Goal: Task Accomplishment & Management: Manage account settings

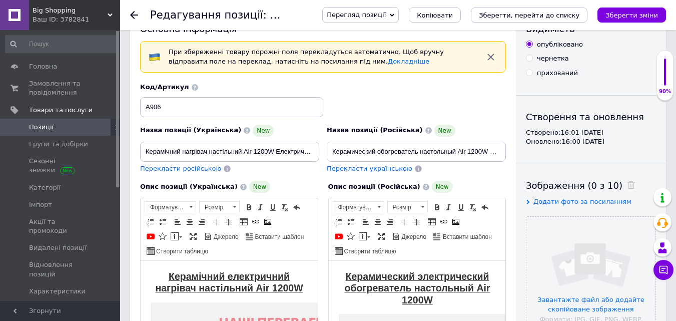
scroll to position [50, 0]
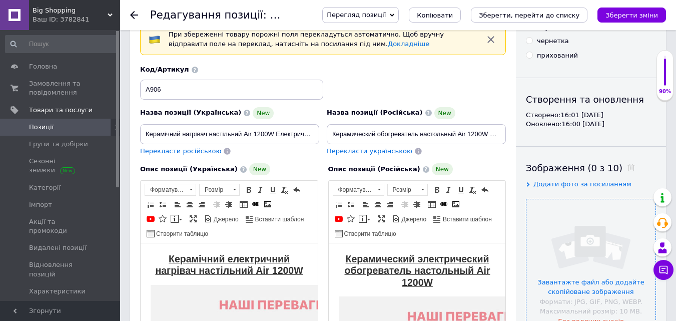
click at [566, 212] on input "file" at bounding box center [590, 263] width 129 height 129
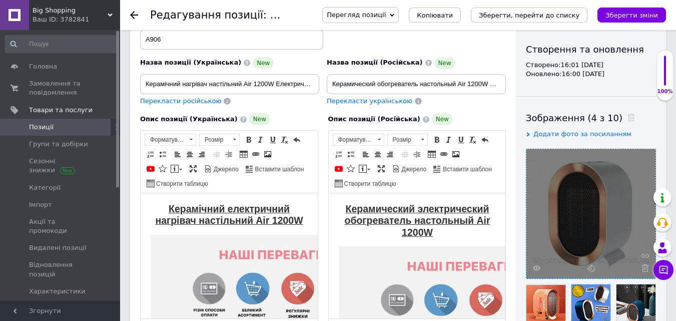
scroll to position [200, 0]
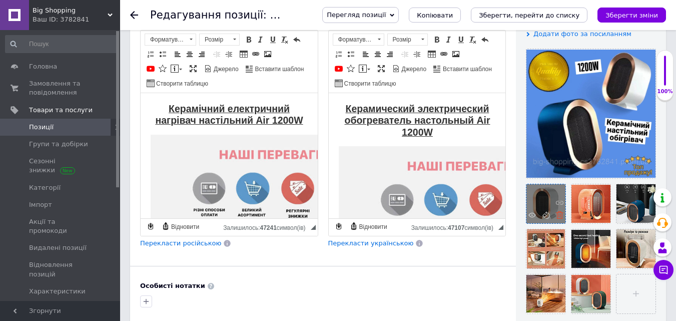
click at [557, 217] on icon at bounding box center [560, 215] width 8 height 8
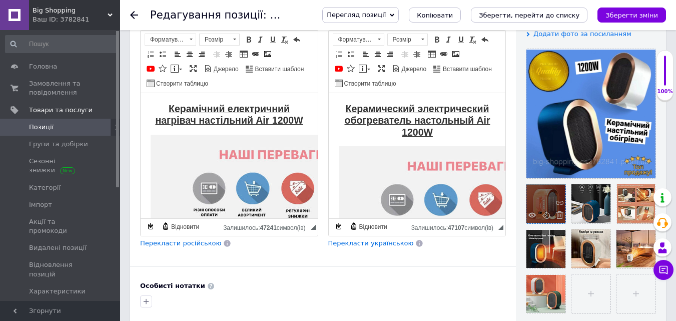
click at [550, 212] on div at bounding box center [545, 203] width 39 height 39
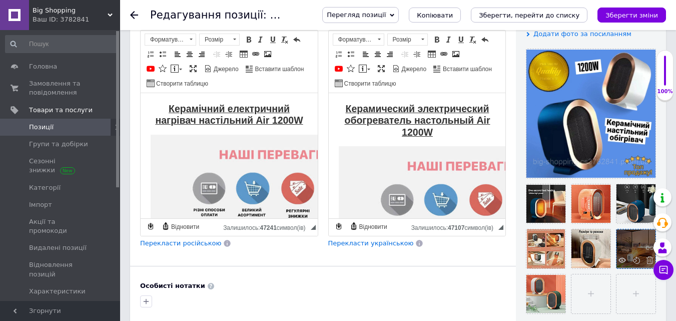
click at [637, 250] on div at bounding box center [635, 248] width 39 height 39
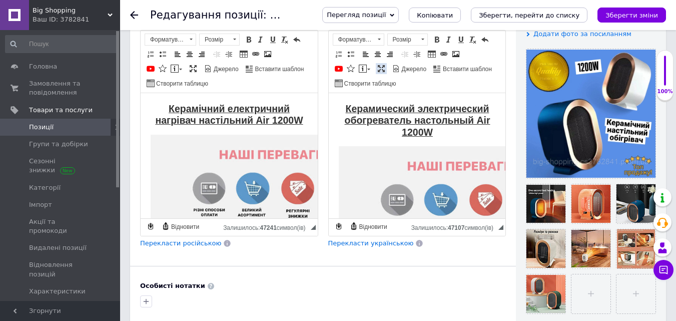
click at [382, 67] on span at bounding box center [381, 69] width 8 height 8
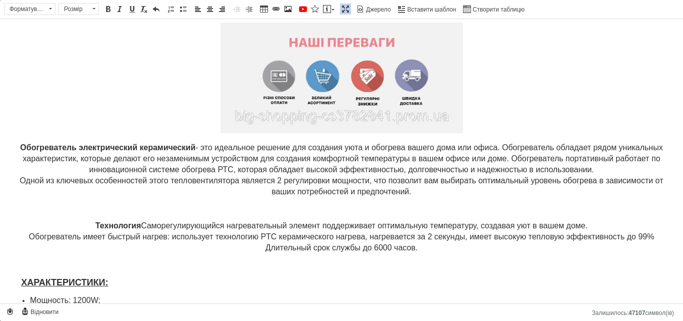
scroll to position [100, 0]
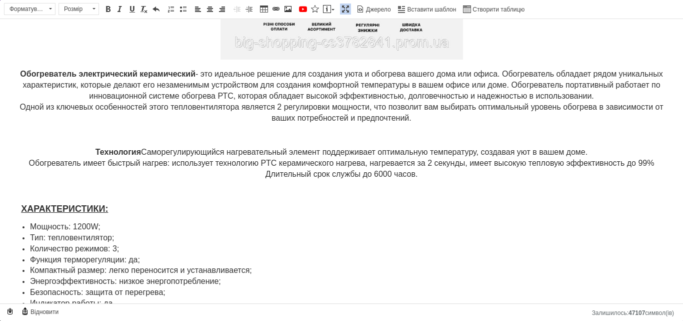
click at [340, 136] on p "Редактор, 492E5790-8392-4C52-BFE1-F338121133DC" at bounding box center [341, 135] width 663 height 11
click at [290, 7] on span at bounding box center [288, 9] width 8 height 8
select select
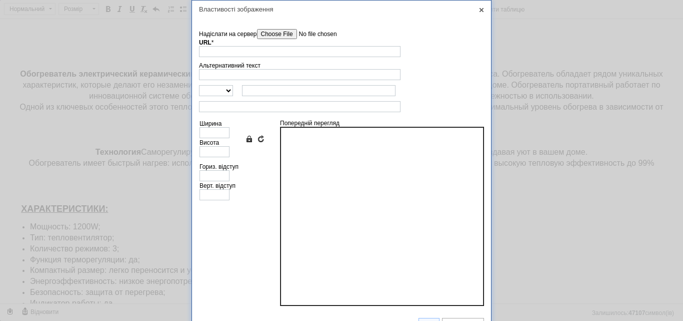
click at [287, 34] on input"] "Надіслати на сервер" at bounding box center [314, 34] width 114 height 10
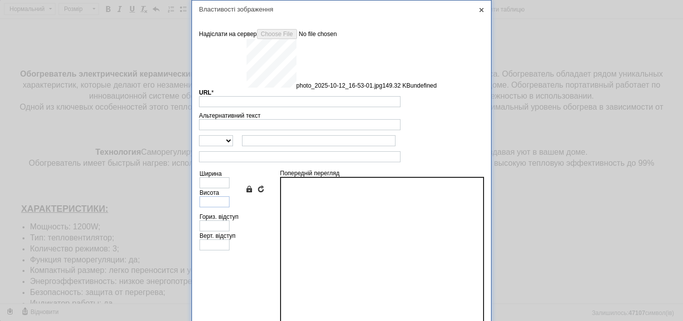
type input "[URL][DOMAIN_NAME]"
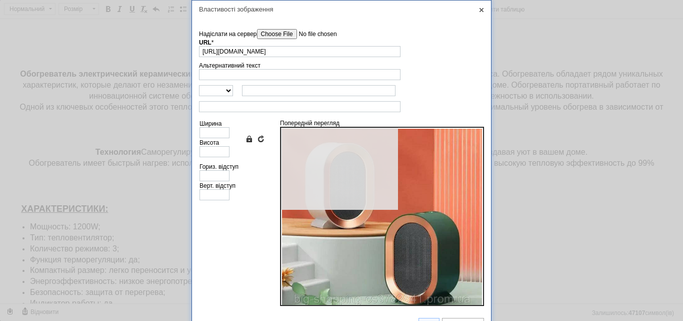
type input "640"
type input "622"
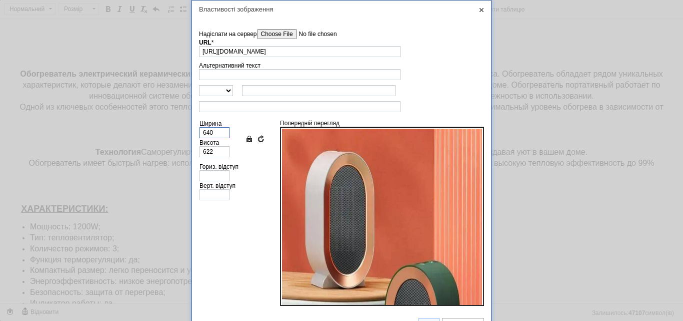
click at [213, 134] on input "640" at bounding box center [215, 132] width 30 height 11
type input "35"
type input "34"
type input "350"
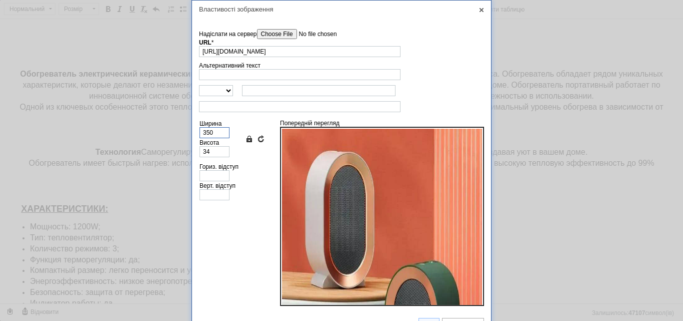
type input "340"
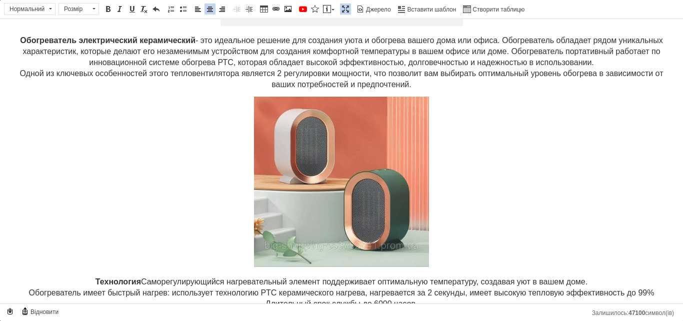
scroll to position [150, 0]
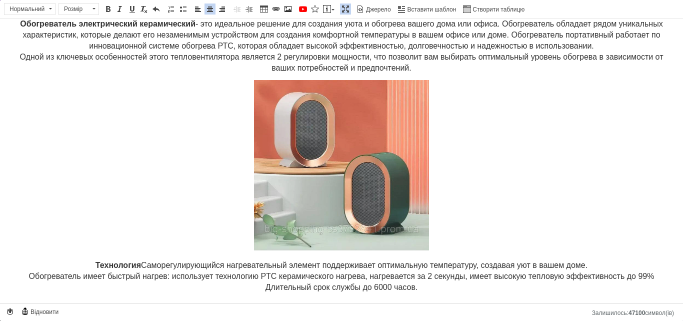
click at [408, 205] on img "Редактор, 492E5790-8392-4C52-BFE1-F338121133DC" at bounding box center [341, 165] width 175 height 170
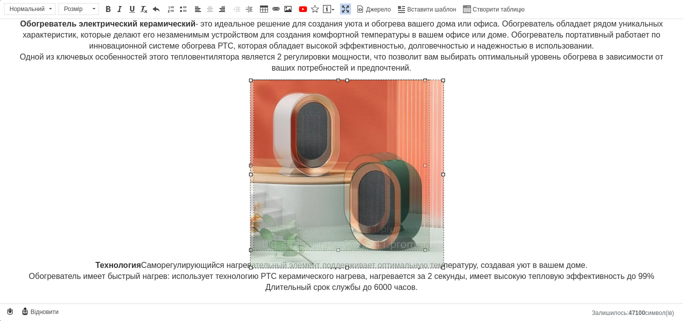
drag, startPoint x: 426, startPoint y: 249, endPoint x: 438, endPoint y: 266, distance: 20.9
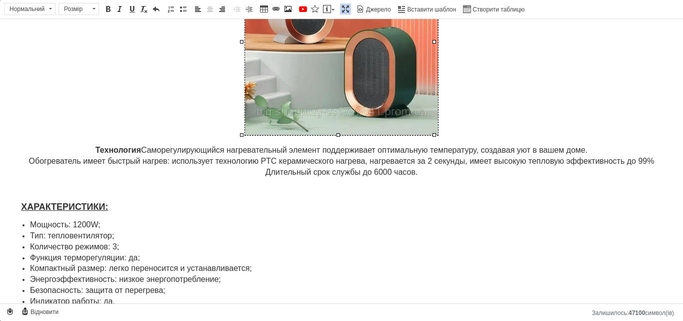
scroll to position [300, 0]
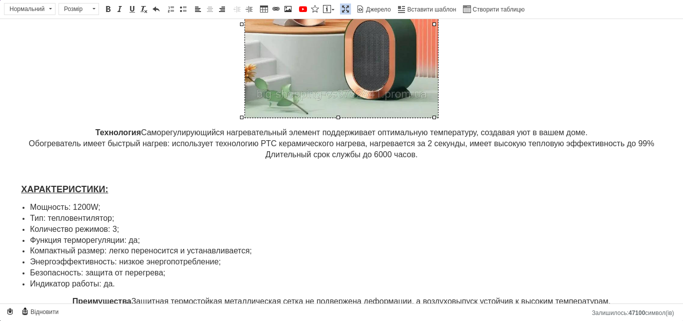
click at [333, 168] on p "Редактор, 492E5790-8392-4C52-BFE1-F338121133DC" at bounding box center [341, 172] width 663 height 11
click at [288, 8] on span at bounding box center [288, 9] width 8 height 8
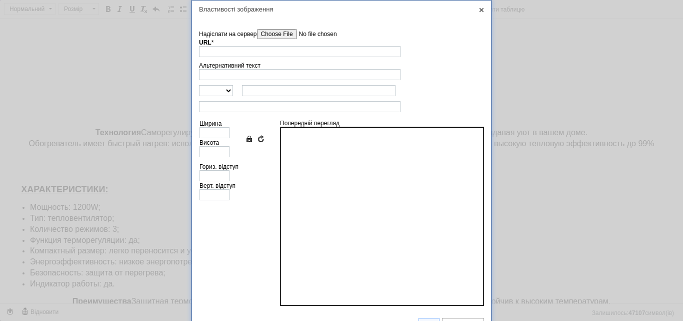
click at [274, 35] on input"] "Надіслати на сервер" at bounding box center [314, 34] width 114 height 10
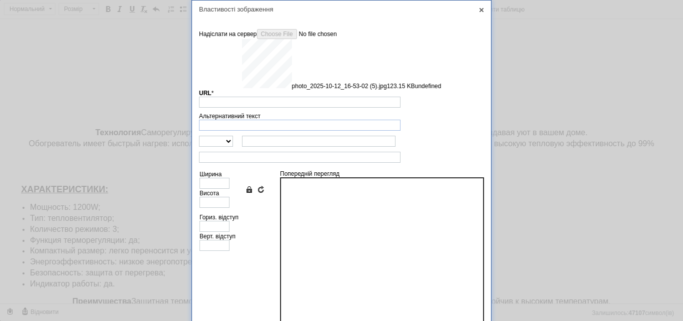
type input "[URL][DOMAIN_NAME]"
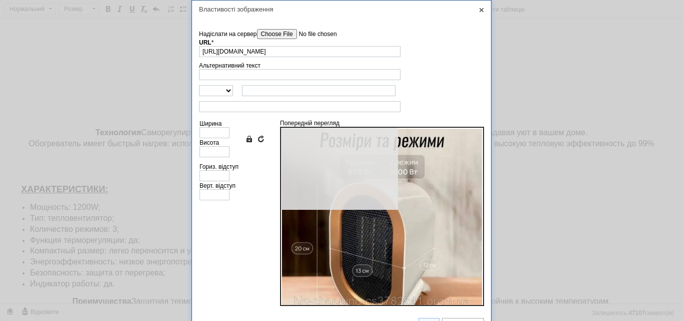
type input "640"
type input "630"
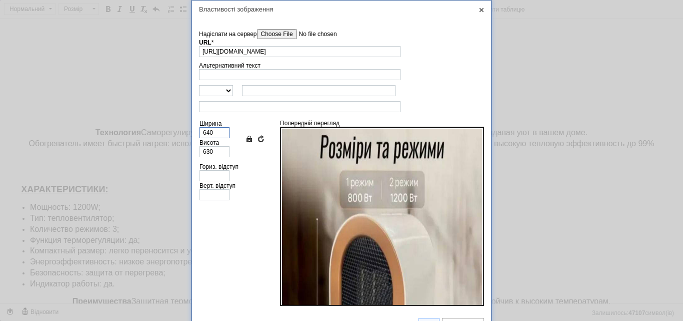
click at [217, 134] on input "640" at bounding box center [215, 132] width 30 height 11
type input "35"
type input "34"
type input "350"
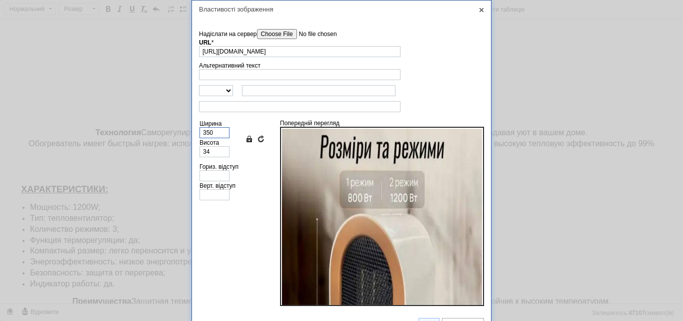
type input "345"
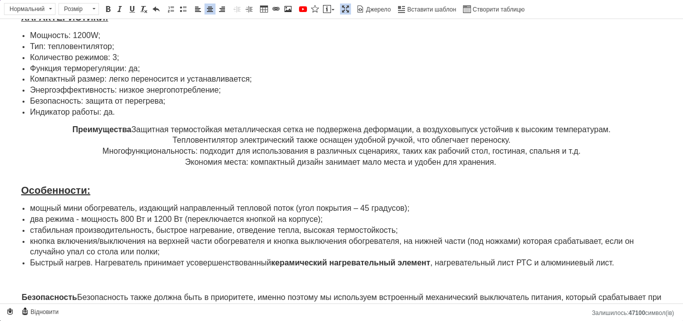
scroll to position [638, 0]
click at [338, 172] on body "Керамический электрический обогреватель настольный Air 1200W Обогреватель элект…" at bounding box center [341, 64] width 663 height 1346
drag, startPoint x: 210, startPoint y: 10, endPoint x: 295, endPoint y: 16, distance: 84.7
click at [211, 10] on span at bounding box center [210, 9] width 8 height 8
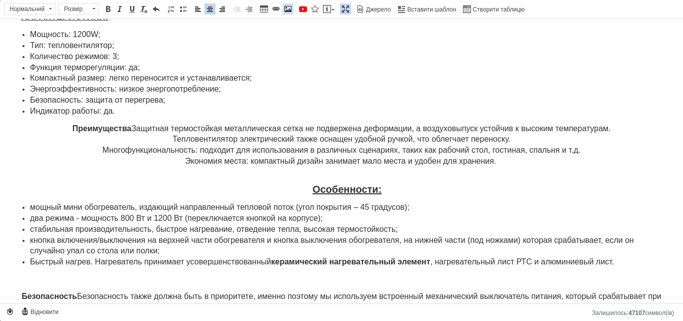
click at [289, 10] on span at bounding box center [288, 9] width 8 height 8
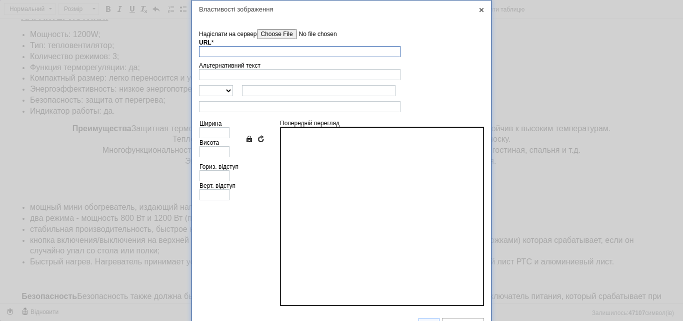
click at [475, 9] on div "Властивості зображення" at bounding box center [341, 10] width 299 height 18
drag, startPoint x: 480, startPoint y: 9, endPoint x: 350, endPoint y: 125, distance: 174.3
click at [480, 9] on link "X" at bounding box center [481, 10] width 9 height 9
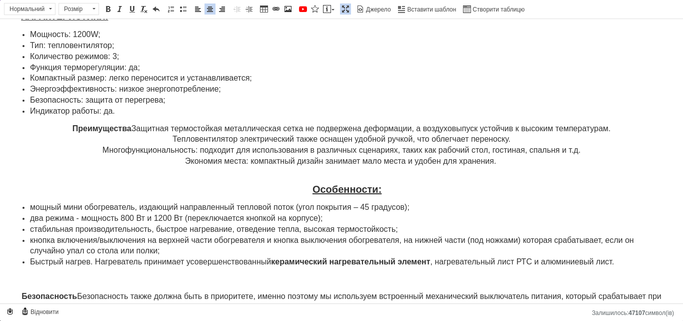
click at [313, 190] on strong "Особенности:" at bounding box center [347, 189] width 69 height 11
drag, startPoint x: 200, startPoint y: 9, endPoint x: 248, endPoint y: 43, distance: 59.1
click at [200, 9] on span at bounding box center [198, 9] width 8 height 8
click at [315, 175] on p "​​​​​​​ Особенности:" at bounding box center [341, 185] width 663 height 23
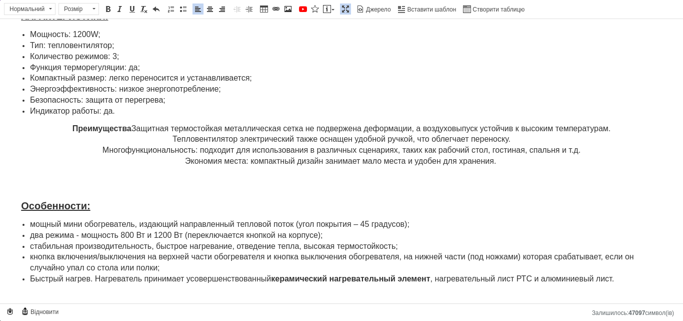
click at [329, 177] on p "Редактор, 492E5790-8392-4C52-BFE1-F338121133DC" at bounding box center [341, 179] width 663 height 11
click at [32, 190] on body "Керамический электрический обогреватель настольный Air 1200W Обогреватель элект…" at bounding box center [341, 72] width 663 height 1363
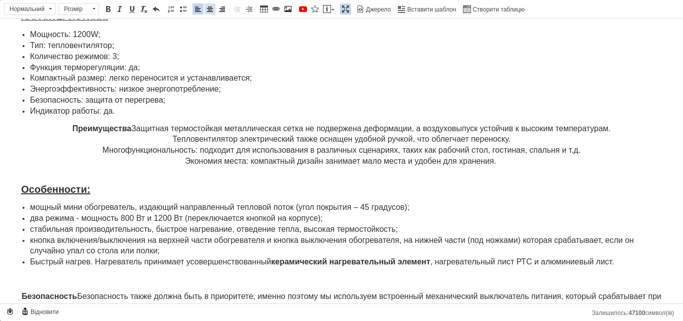
click at [208, 6] on span at bounding box center [210, 9] width 8 height 8
click at [202, 9] on span at bounding box center [198, 9] width 8 height 8
click at [494, 163] on p "Преимущества Защитная термостойкая металлическая сетка не подвержена деформации…" at bounding box center [341, 146] width 663 height 44
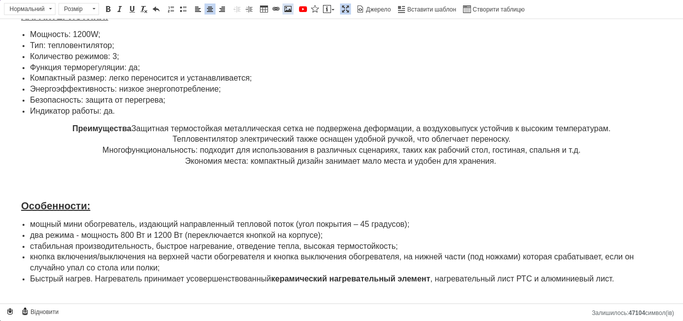
click at [283, 8] on link "Зображення" at bounding box center [288, 9] width 11 height 11
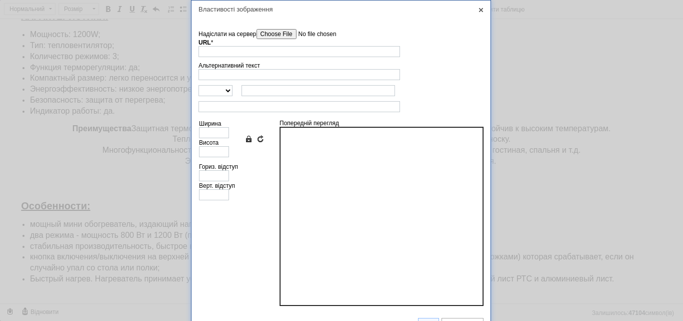
click at [273, 36] on input"] "Надіслати на сервер" at bounding box center [314, 34] width 114 height 10
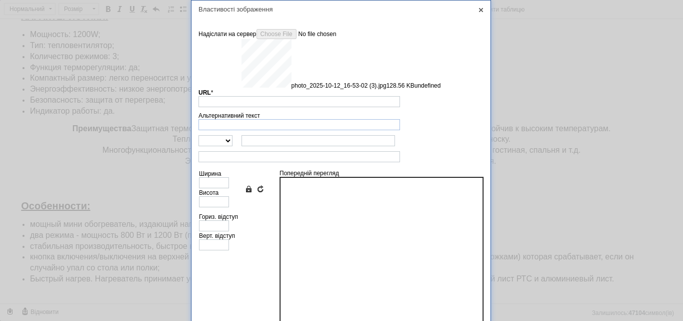
type input "[URL][DOMAIN_NAME]"
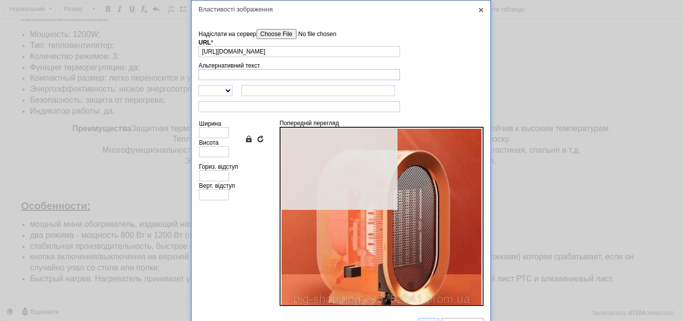
type input "640"
type input "623"
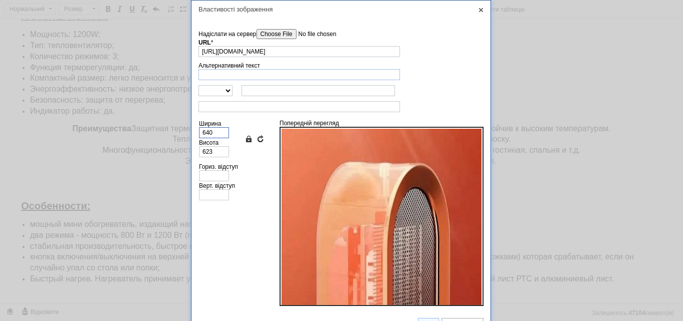
click at [220, 128] on input "640" at bounding box center [214, 132] width 30 height 11
type input "35"
type input "34"
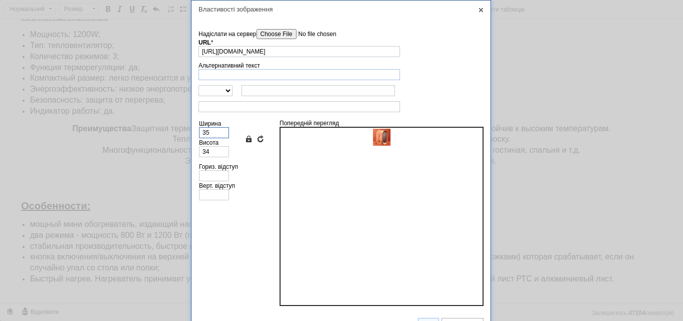
type input "350"
type input "341"
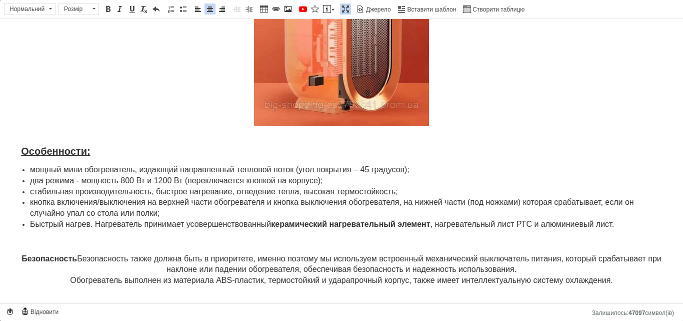
scroll to position [881, 0]
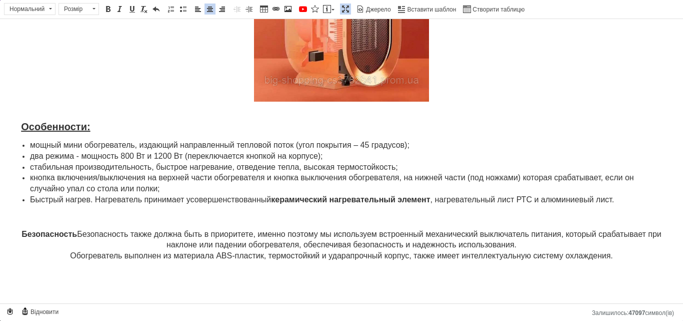
click at [20, 128] on span "Особенности:" at bounding box center [50, 126] width 81 height 11
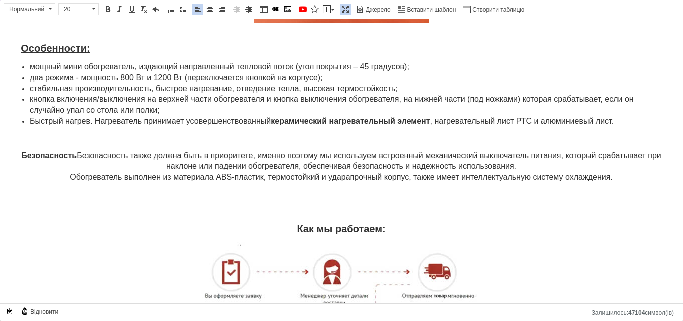
scroll to position [981, 0]
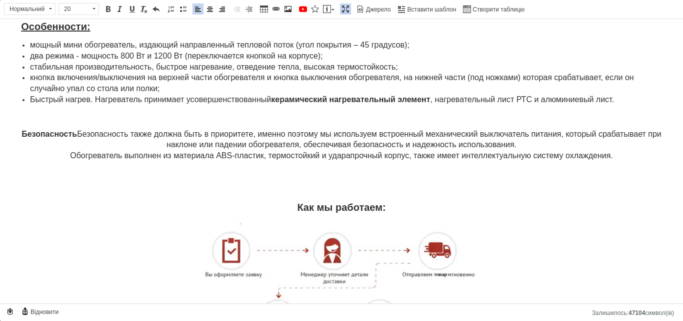
click at [341, 115] on p "Редактор, 492E5790-8392-4C52-BFE1-F338121133DC" at bounding box center [341, 117] width 663 height 11
click at [210, 9] on span at bounding box center [210, 9] width 8 height 8
click at [285, 7] on span at bounding box center [288, 9] width 8 height 8
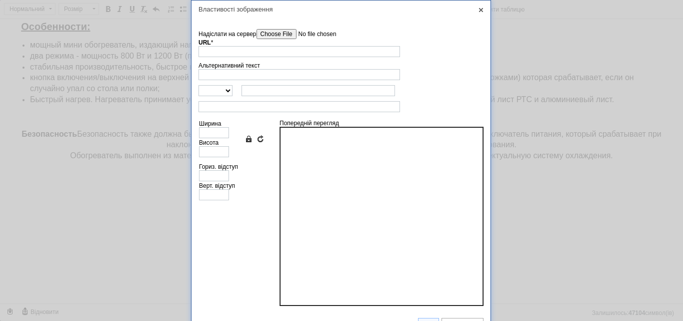
click at [271, 34] on input"] "Надіслати на сервер" at bounding box center [314, 34] width 114 height 10
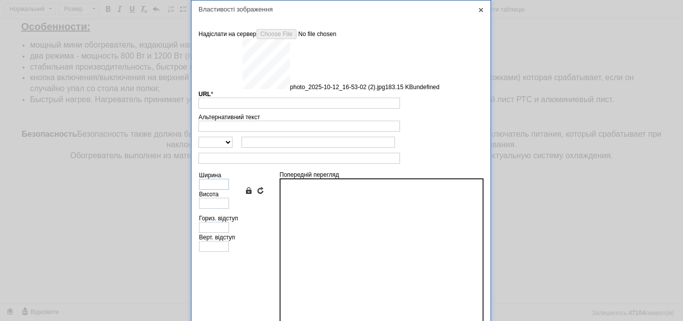
type input "[URL][DOMAIN_NAME]"
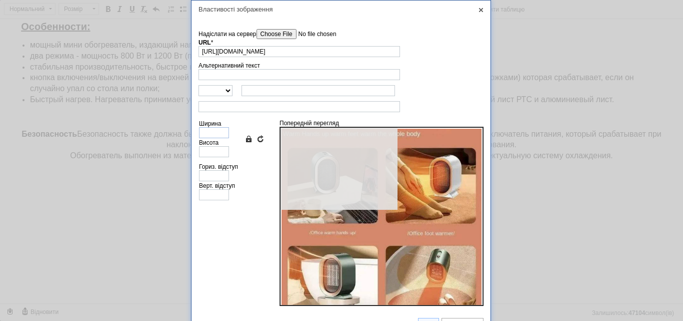
type input "640"
type input "667"
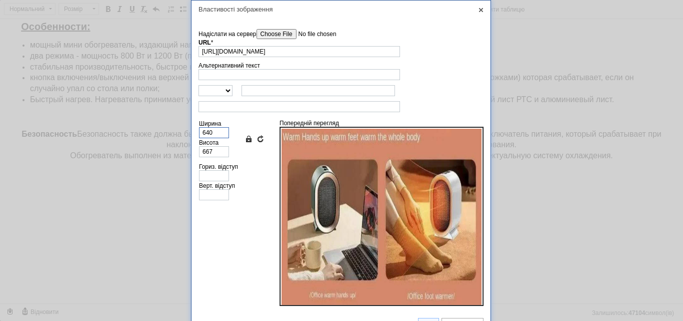
click at [217, 135] on input "640" at bounding box center [214, 132] width 30 height 11
type input "35"
type input "36"
type input "350"
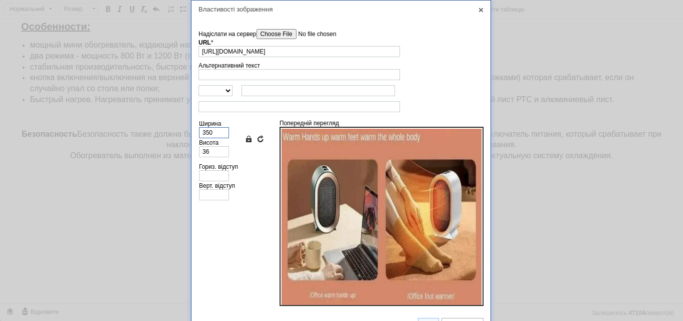
type input "365"
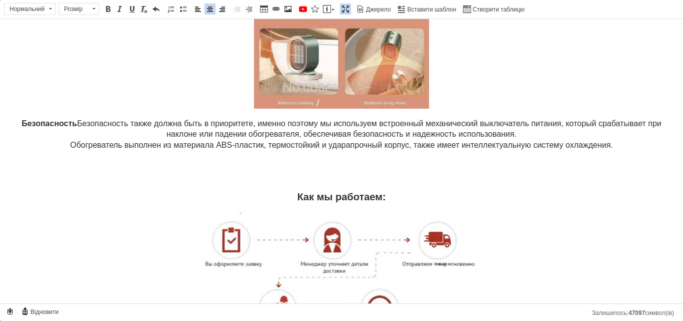
scroll to position [1231, 0]
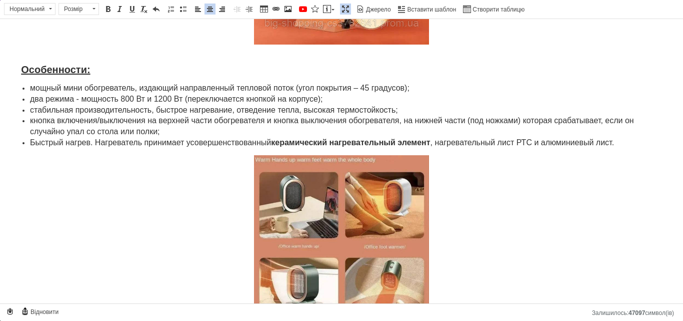
click at [346, 10] on span at bounding box center [346, 9] width 8 height 8
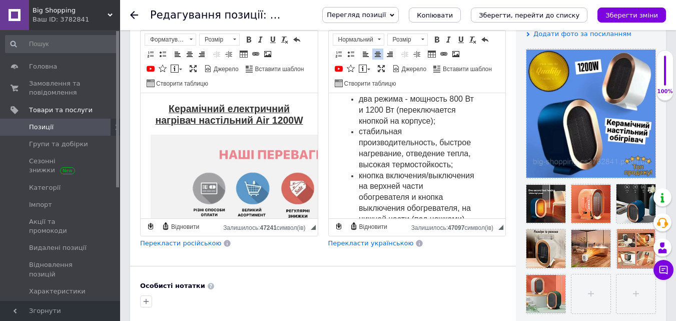
scroll to position [1723, 0]
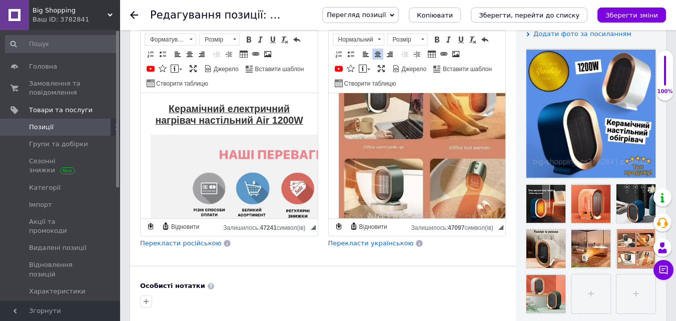
click at [383, 239] on span "Перекласти українською" at bounding box center [371, 243] width 86 height 8
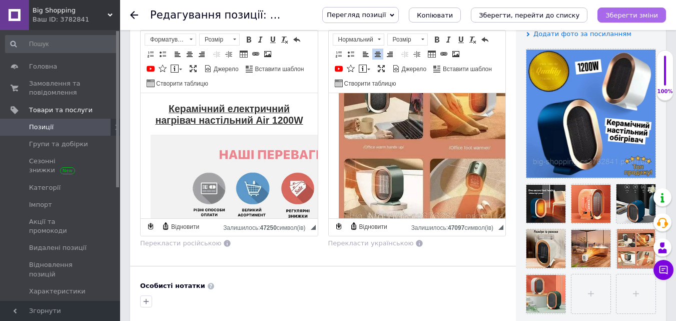
click at [640, 13] on icon "Зберегти зміни" at bounding box center [631, 16] width 53 height 8
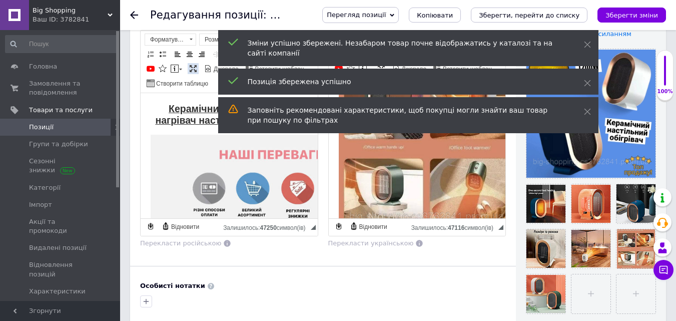
click at [193, 67] on span at bounding box center [193, 69] width 8 height 8
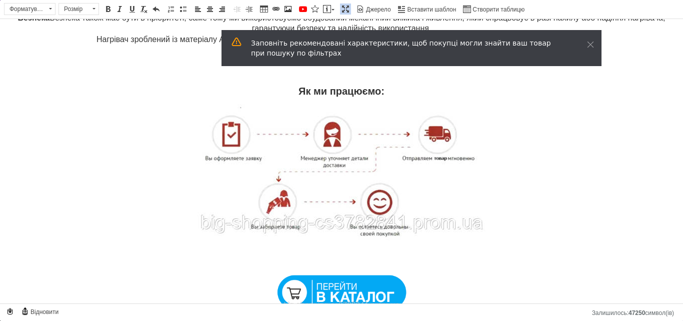
scroll to position [1138, 0]
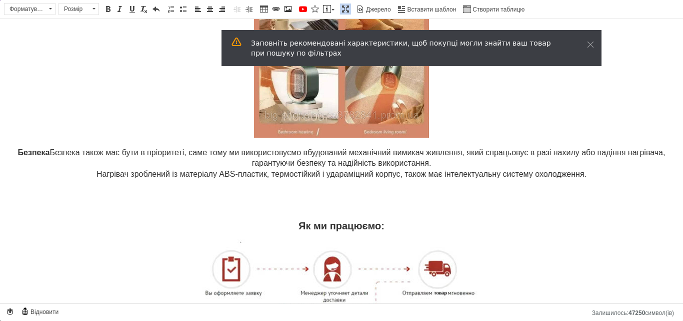
click at [348, 8] on span at bounding box center [346, 9] width 8 height 8
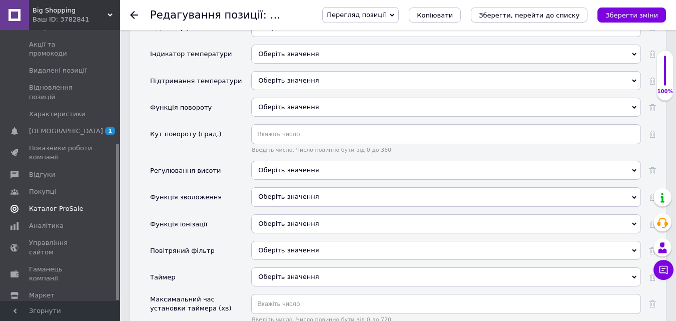
scroll to position [196, 0]
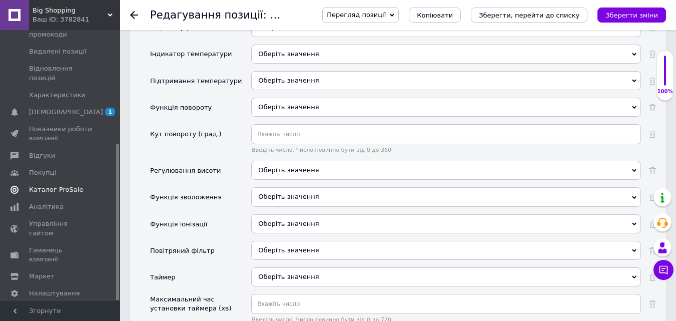
click at [80, 185] on span "Каталог ProSale" at bounding box center [61, 189] width 64 height 9
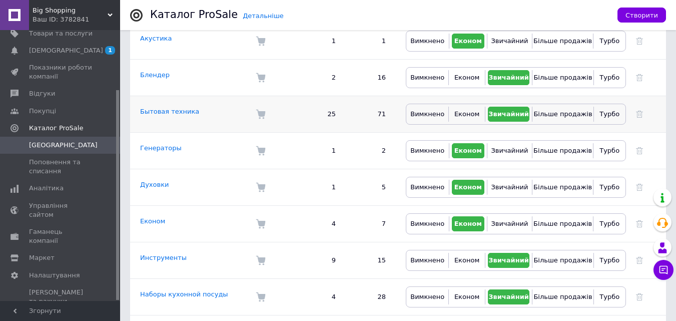
scroll to position [250, 0]
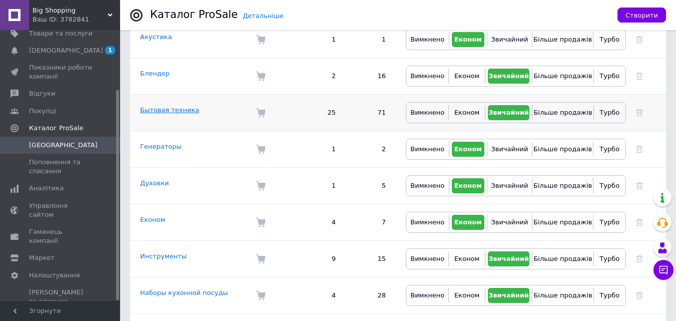
click at [175, 106] on link "Бытовая техника" at bounding box center [169, 110] width 59 height 8
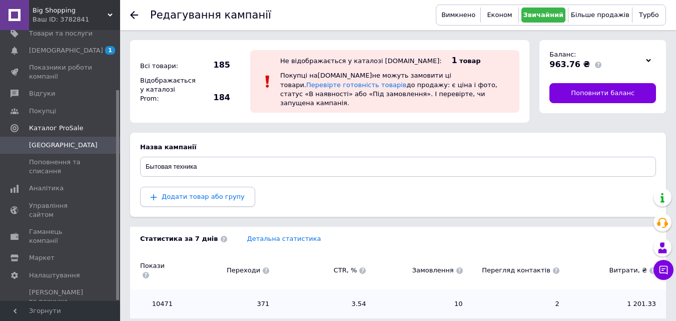
click at [224, 187] on button "Додати товар або групу" at bounding box center [197, 197] width 115 height 20
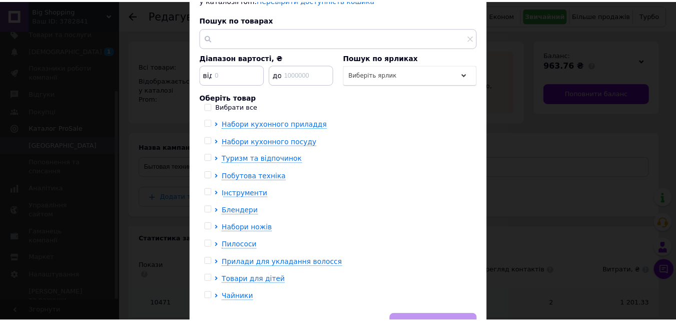
scroll to position [150, 0]
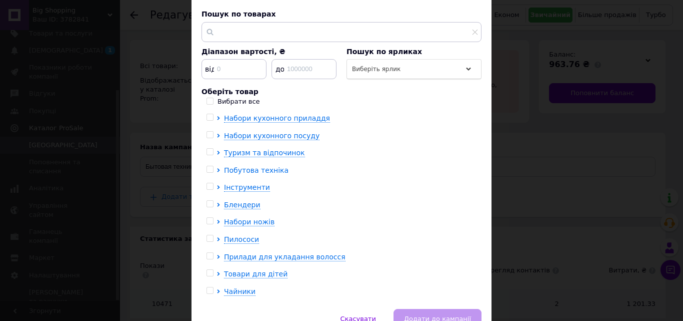
click at [270, 166] on span "Побутова техніка" at bounding box center [256, 170] width 65 height 8
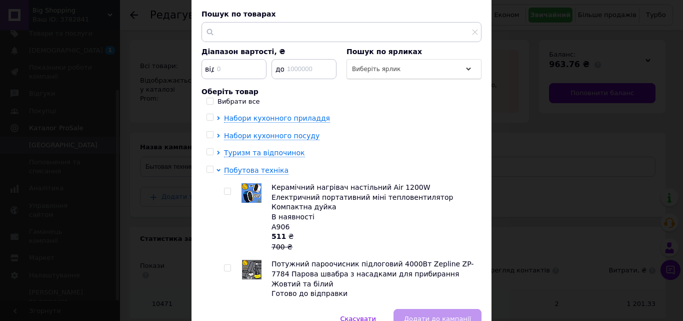
click at [226, 188] on input "checkbox" at bounding box center [227, 191] width 7 height 7
checkbox input "true"
click at [434, 315] on span "Додати до кампанії" at bounding box center [437, 319] width 67 height 8
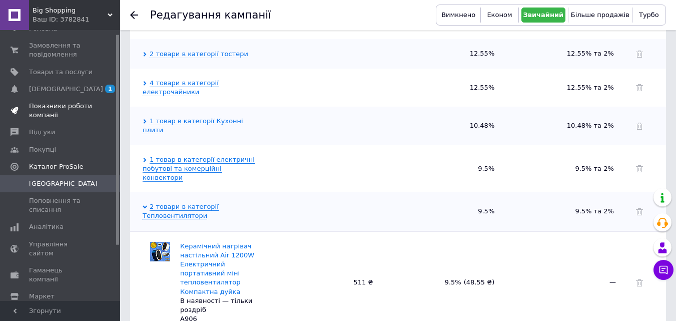
scroll to position [0, 0]
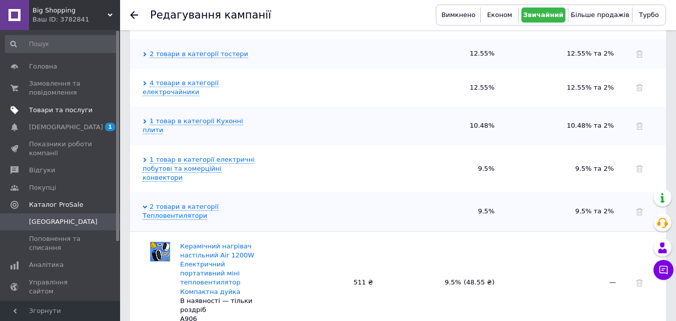
click at [58, 107] on span "Товари та послуги" at bounding box center [61, 110] width 64 height 9
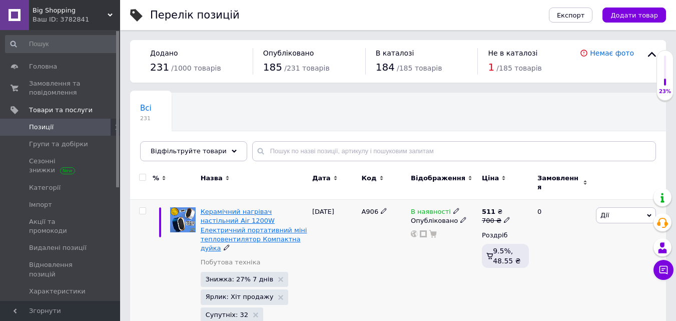
click at [247, 208] on span "Керамічний нагрівач настільний Air 1200W Електричний портативний міні тепловент…" at bounding box center [254, 230] width 107 height 44
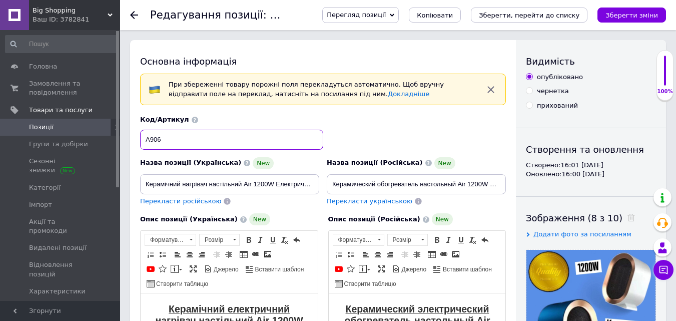
drag, startPoint x: 153, startPoint y: 140, endPoint x: 146, endPoint y: 140, distance: 7.5
click at [146, 140] on input "А906" at bounding box center [231, 140] width 183 height 20
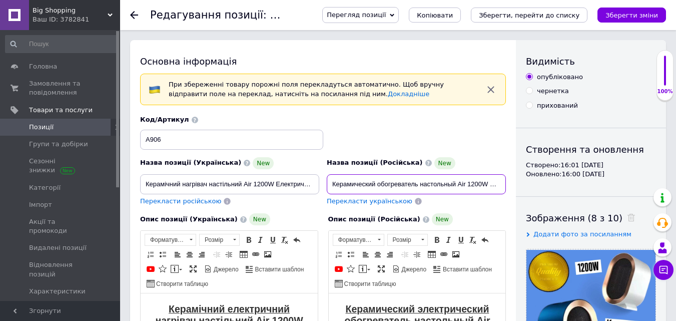
scroll to position [0, 244]
drag, startPoint x: 332, startPoint y: 185, endPoint x: 526, endPoint y: 190, distance: 194.1
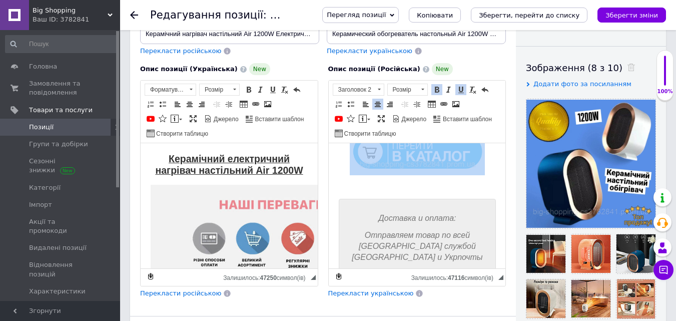
scroll to position [2434, 0]
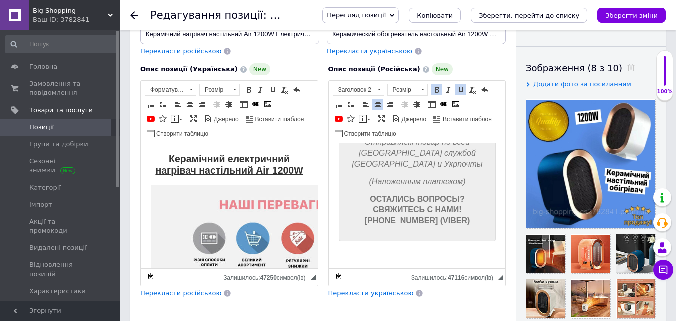
drag, startPoint x: 340, startPoint y: 158, endPoint x: 466, endPoint y: 213, distance: 137.8
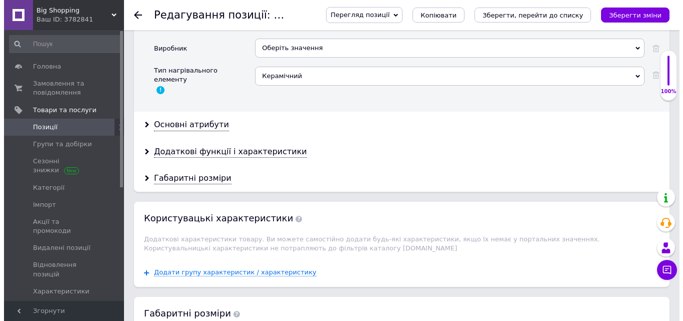
scroll to position [1459, 0]
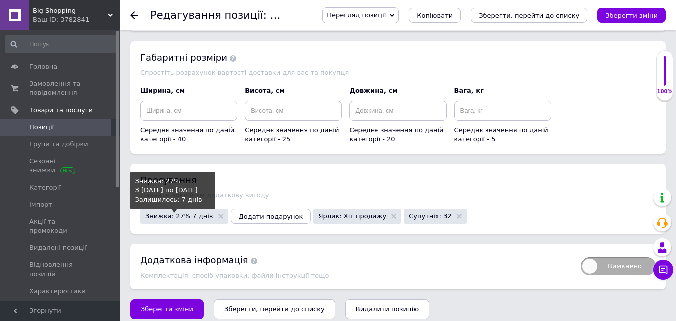
click at [185, 213] on span "Знижка: 27% 7 днів" at bounding box center [179, 216] width 68 height 7
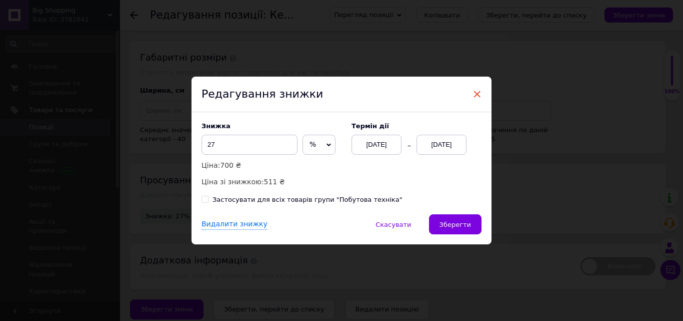
click at [473, 92] on span "×" at bounding box center [477, 94] width 9 height 17
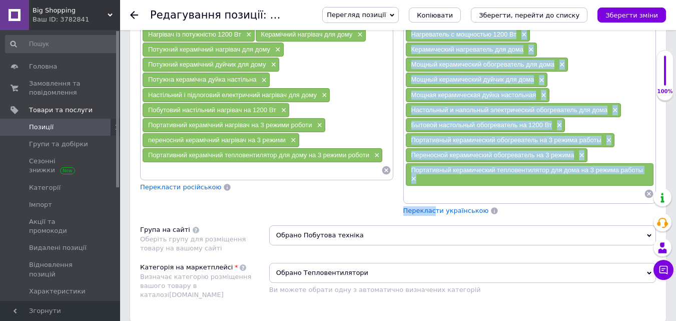
scroll to position [850, 0]
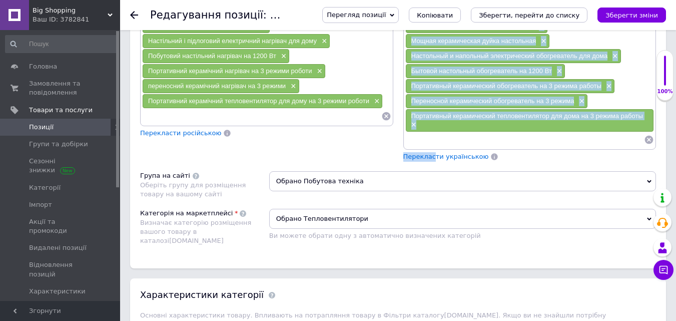
drag, startPoint x: 412, startPoint y: 118, endPoint x: 644, endPoint y: 114, distance: 231.6
click at [644, 114] on div "Керамический обогреватель настольный Air 1200W × Электрический портативный мини…" at bounding box center [529, 30] width 249 height 234
copy div "Loremipsumdo sitametconse adipiscing Eli 2437S × Doeiusmodtemp incididuntu labo…"
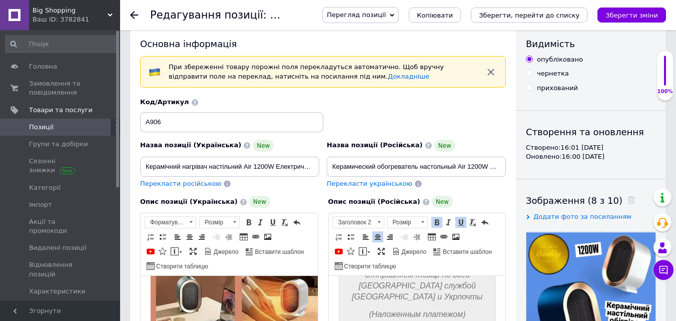
scroll to position [0, 0]
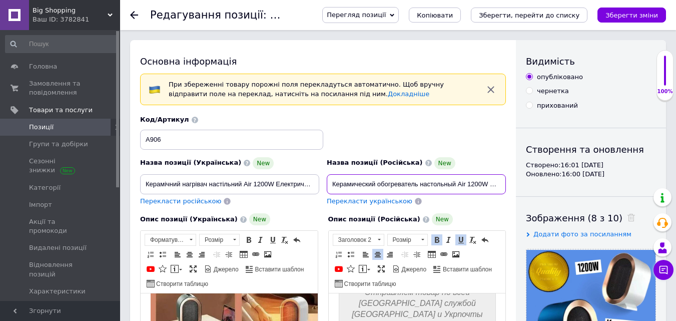
click at [373, 182] on input "Керамический обогреватель настольный Air 1200W Электрический портативный мини т…" at bounding box center [416, 184] width 179 height 20
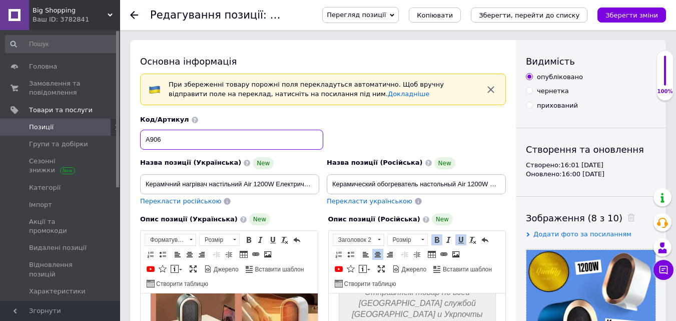
click at [157, 137] on input "А906" at bounding box center [231, 140] width 183 height 20
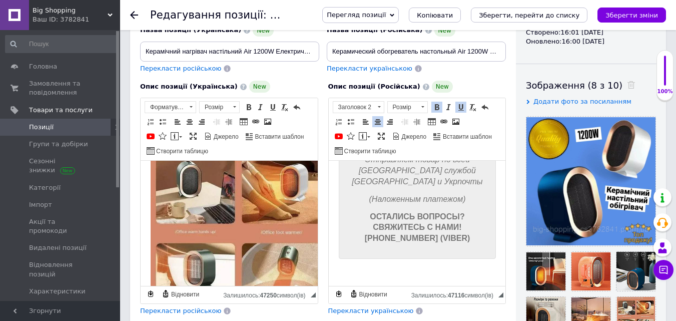
scroll to position [150, 0]
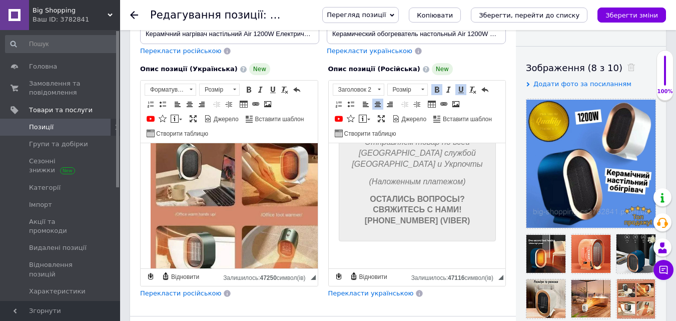
click at [394, 216] on strong "[PHONE_NUMBER] (VIBER)" at bounding box center [417, 220] width 106 height 9
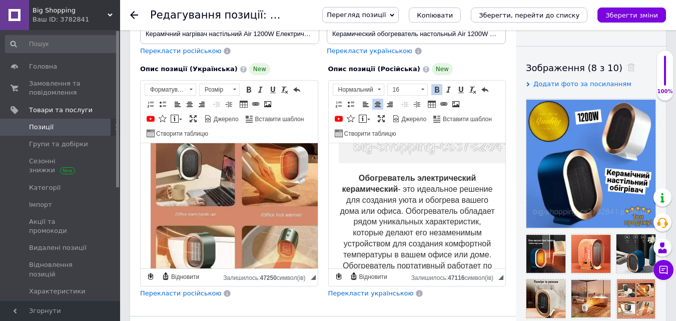
scroll to position [0, 0]
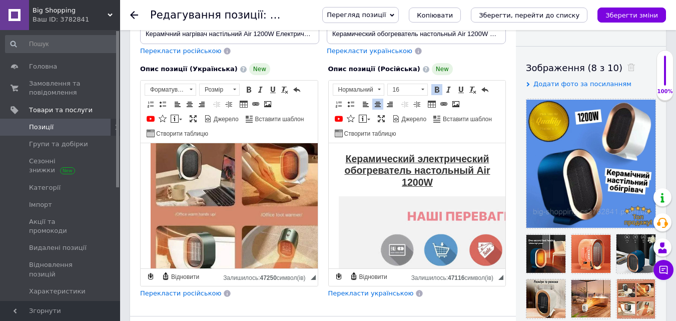
drag, startPoint x: 462, startPoint y: 211, endPoint x: 343, endPoint y: 155, distance: 131.5
copy body "Loremipsumdo sitametconsec adipiscingel seddoeiusm Tem 1062I Utlaboreetdo magna…"
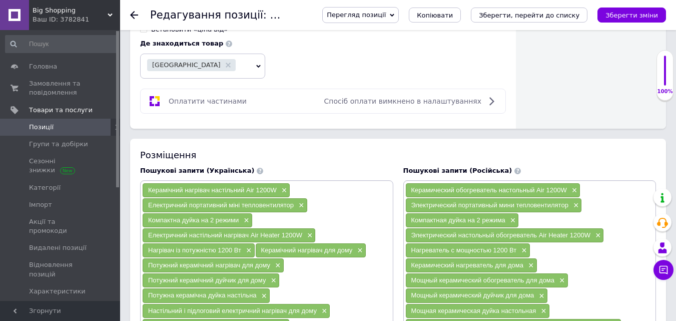
scroll to position [700, 0]
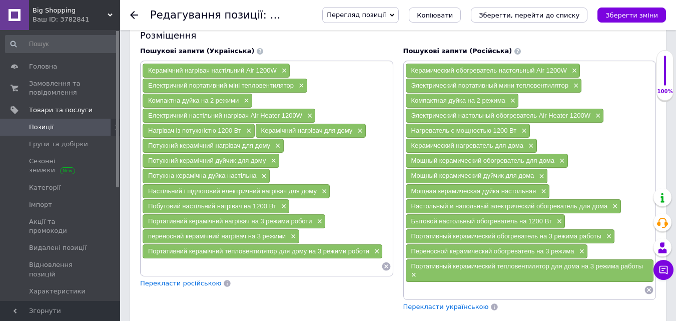
drag, startPoint x: 409, startPoint y: 70, endPoint x: 648, endPoint y: 267, distance: 309.8
click at [648, 267] on div "Керамический обогреватель настольный Air 1200W × Электрический портативный мини…" at bounding box center [529, 180] width 249 height 234
copy div "Loremipsumdo sitametconse adipiscing Eli 2437S × Doeiusmodtemp incididuntu labo…"
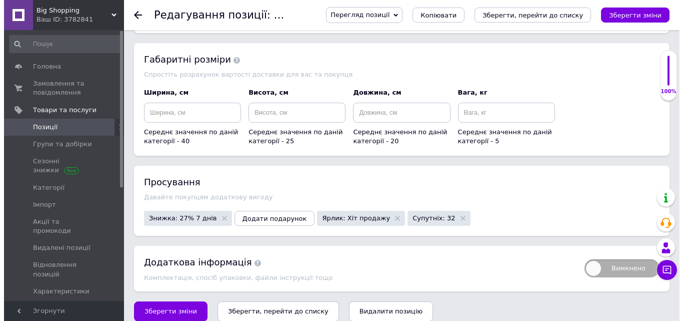
scroll to position [1459, 0]
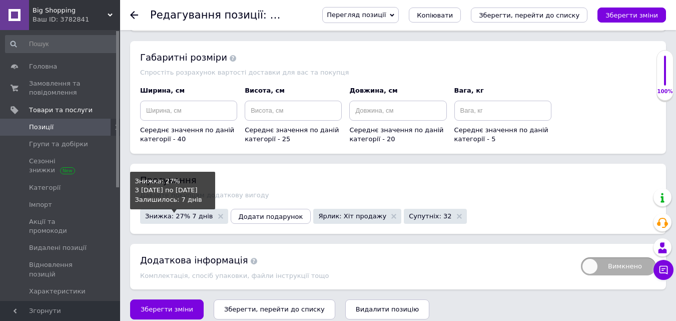
click at [189, 213] on span "Знижка: 27% 7 днів" at bounding box center [179, 216] width 68 height 7
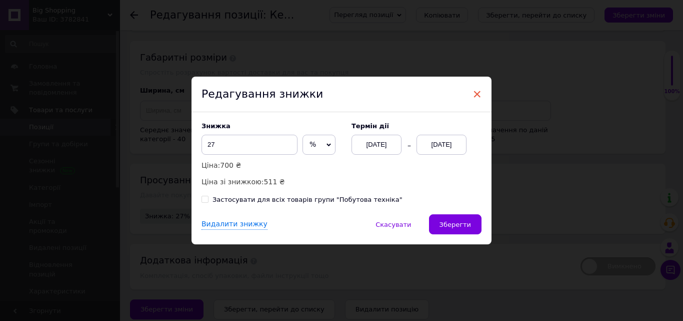
click at [477, 91] on span "×" at bounding box center [477, 94] width 9 height 17
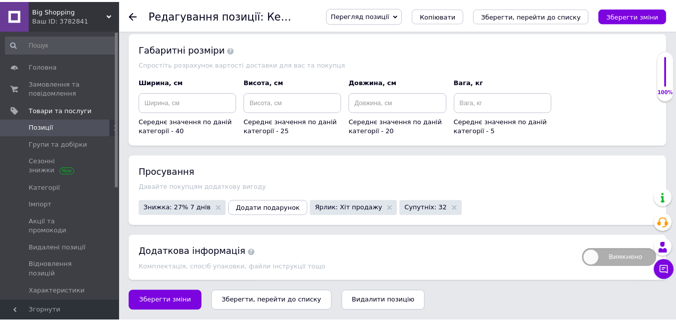
scroll to position [1450, 0]
